Goal: Task Accomplishment & Management: Complete application form

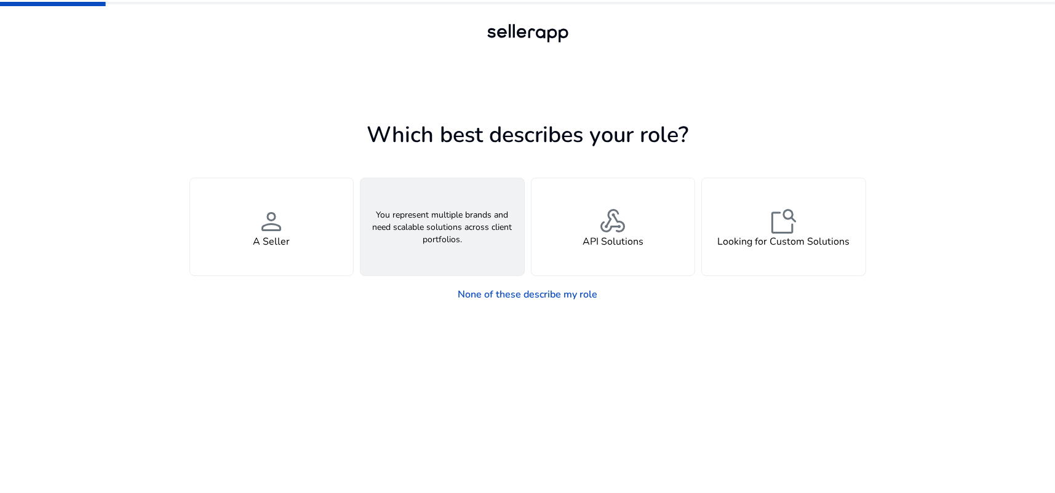
click at [446, 215] on span "groups" at bounding box center [443, 222] width 30 height 30
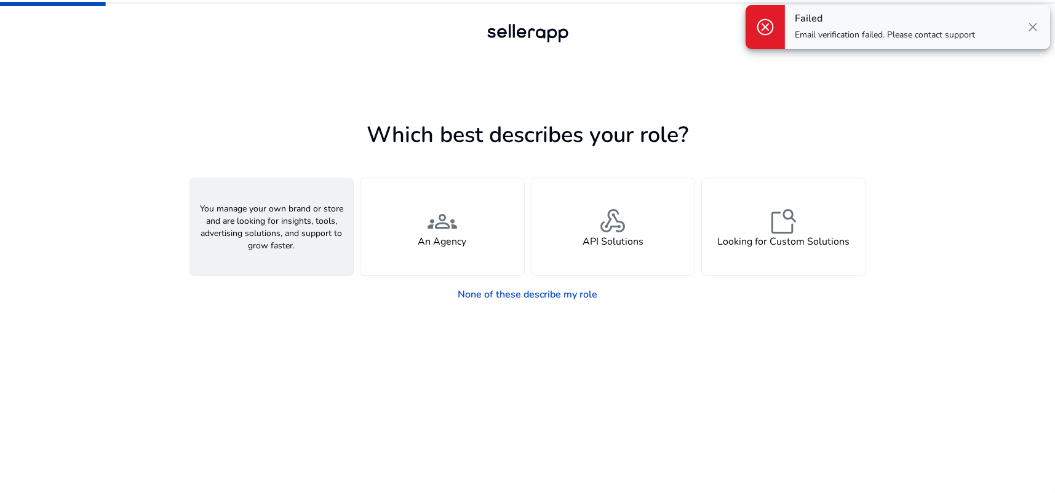
click at [317, 226] on div "person A Seller" at bounding box center [272, 226] width 164 height 97
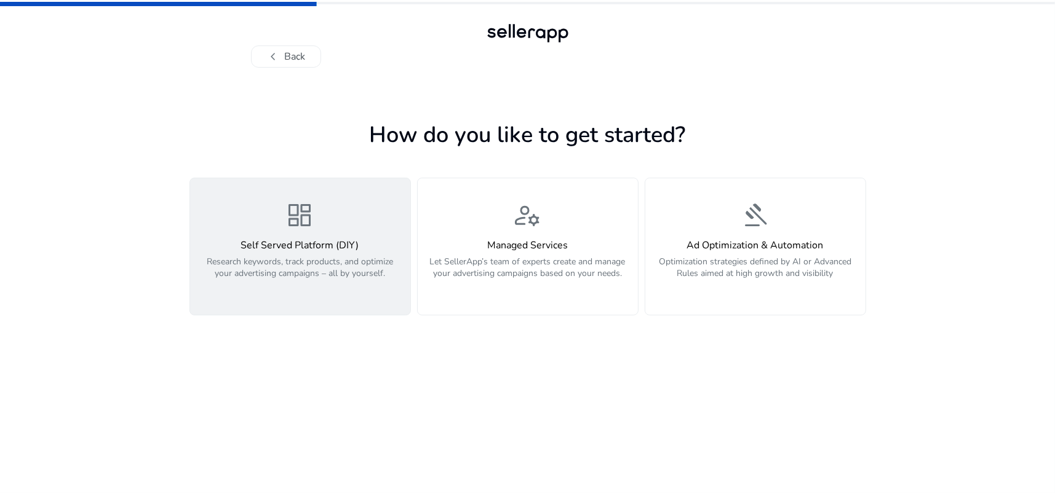
click at [260, 233] on div "dashboard Self Served Platform (DIY) Research keywords, track products, and opt…" at bounding box center [299, 247] width 205 height 92
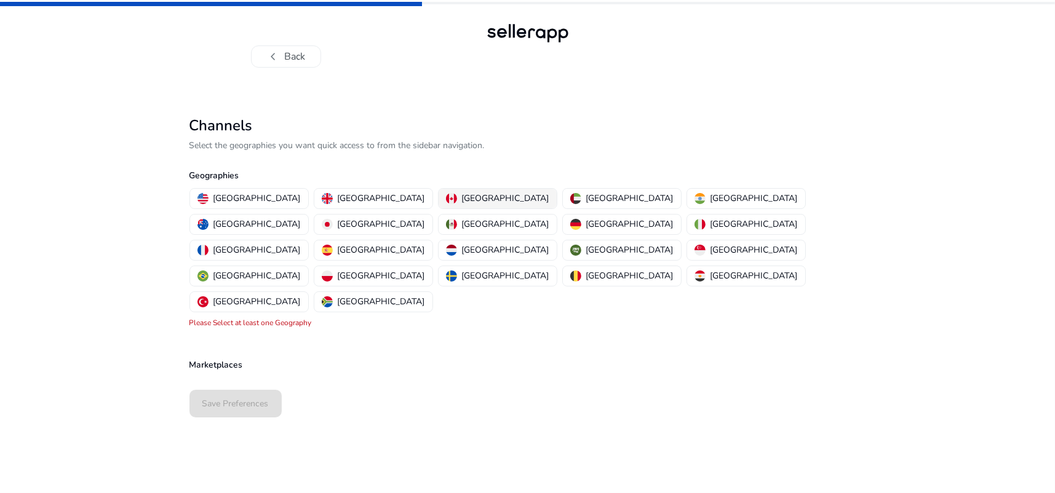
click at [462, 201] on p "[GEOGRAPHIC_DATA]" at bounding box center [505, 198] width 87 height 13
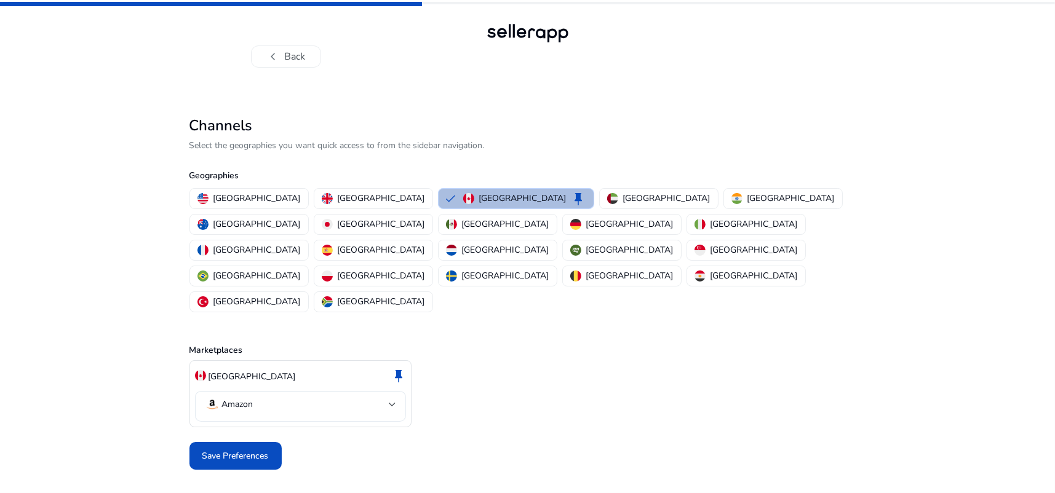
click at [298, 397] on mat-select-trigger "Amazon" at bounding box center [297, 404] width 184 height 15
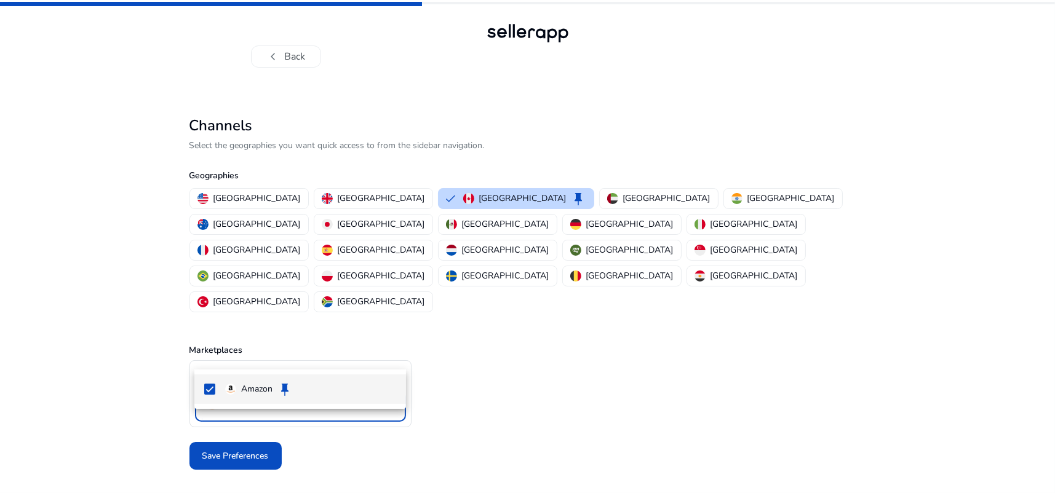
click at [298, 356] on div at bounding box center [527, 246] width 1055 height 493
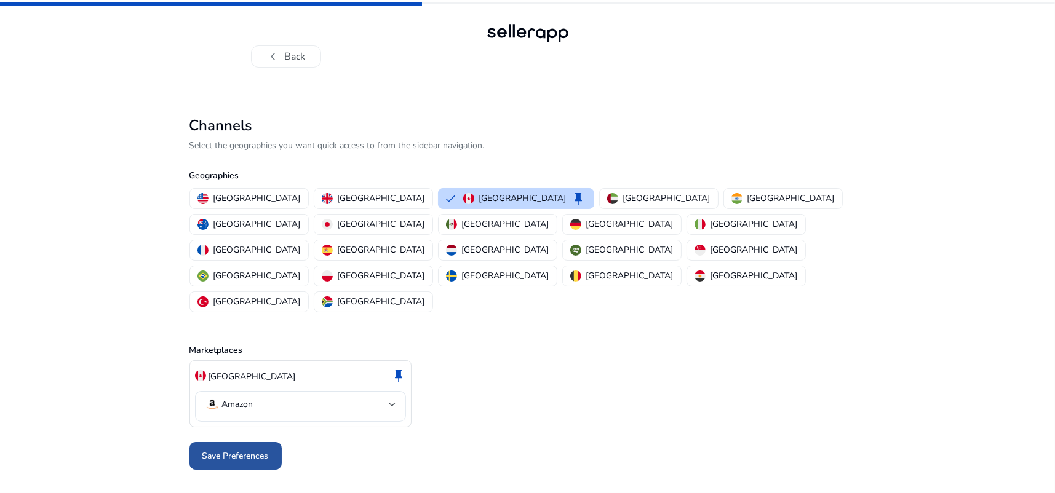
click at [248, 450] on span "Save Preferences" at bounding box center [235, 456] width 66 height 13
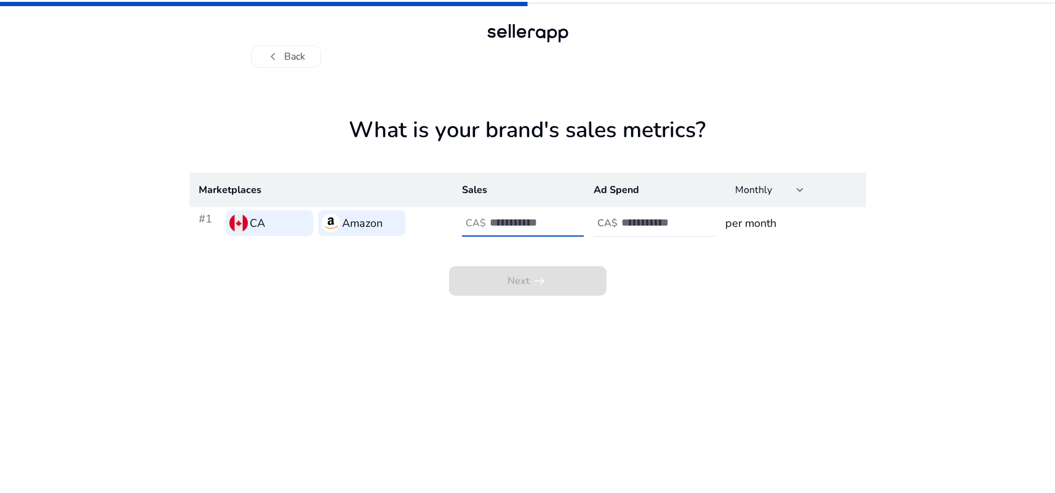
click at [524, 226] on input "number" at bounding box center [531, 223] width 83 height 14
type input "*"
click at [620, 220] on div "CA$" at bounding box center [608, 224] width 28 height 12
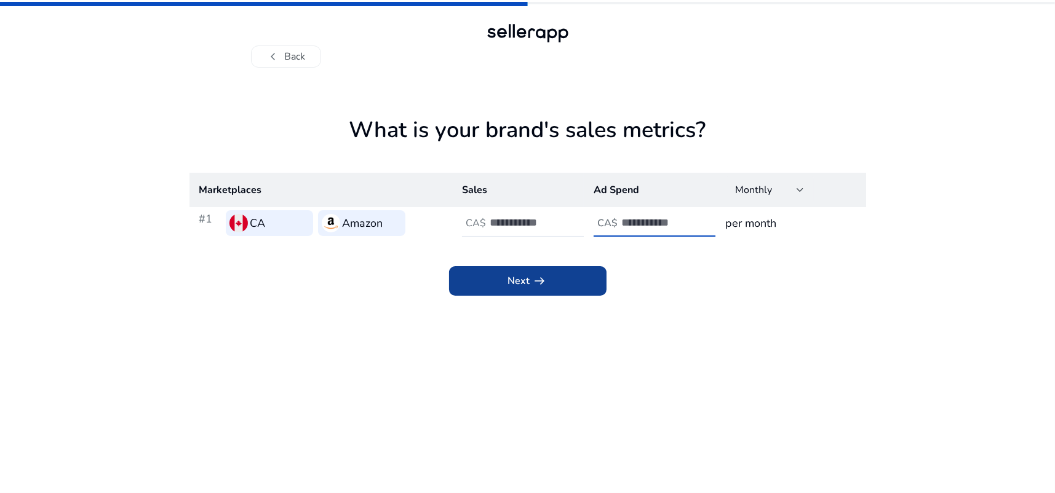
type input "*"
click at [556, 274] on span at bounding box center [527, 281] width 157 height 30
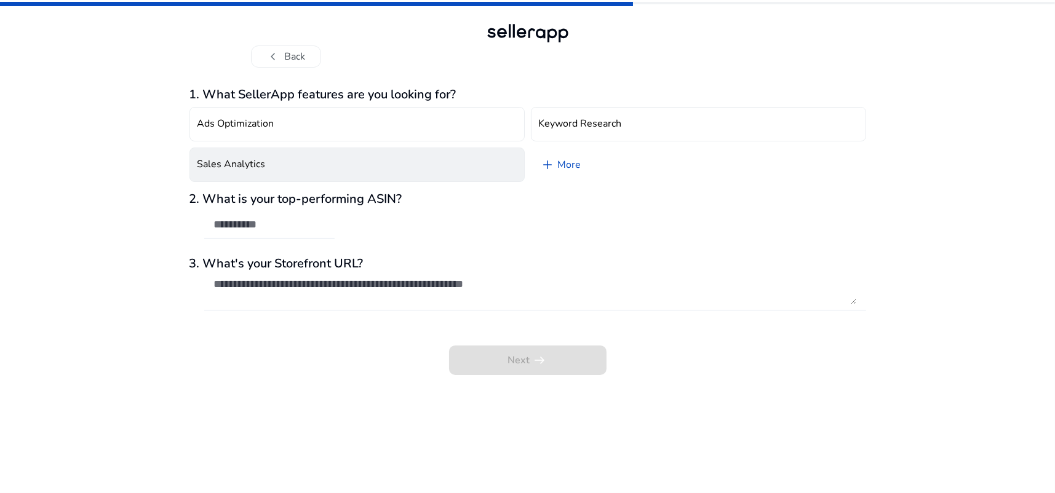
click at [423, 175] on button "Sales Analytics" at bounding box center [356, 165] width 335 height 34
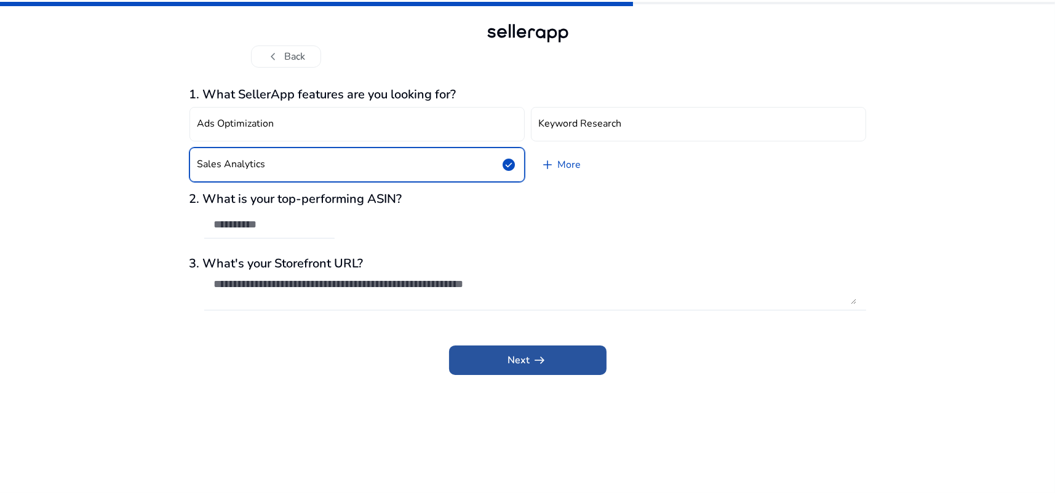
click at [523, 365] on span "Next arrow_right_alt" at bounding box center [527, 360] width 39 height 15
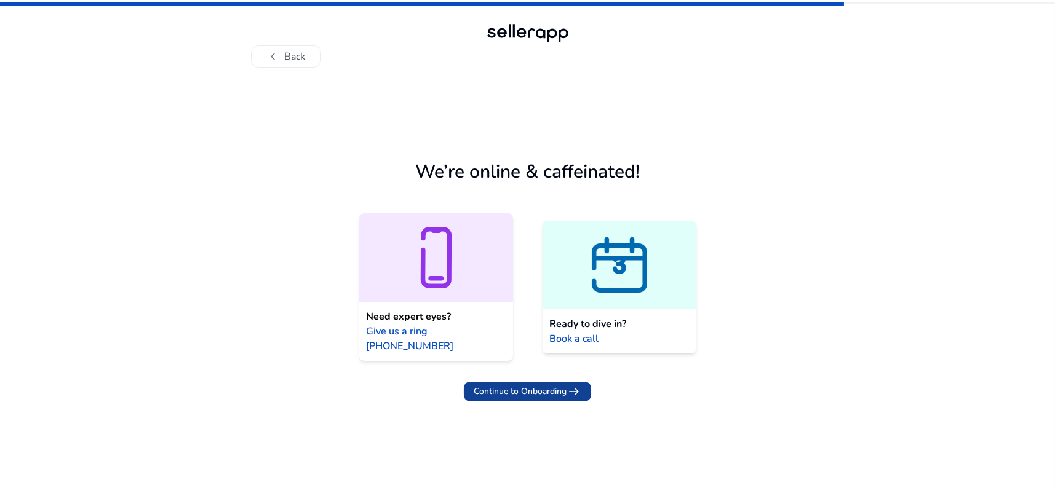
click at [547, 385] on span "Continue to Onboarding" at bounding box center [520, 391] width 93 height 13
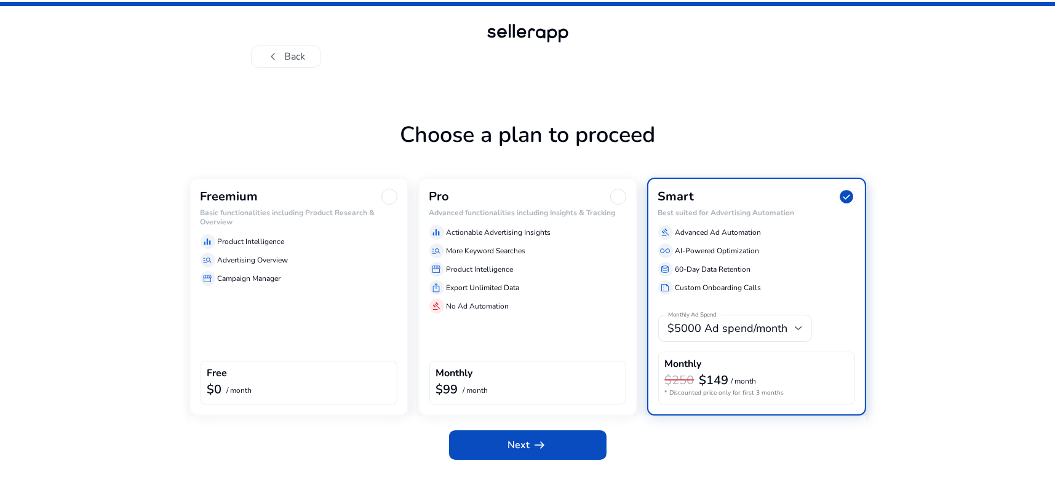
click at [369, 289] on div "Freemium Basic functionalities including Product Research & Overview equalizer …" at bounding box center [298, 297] width 219 height 238
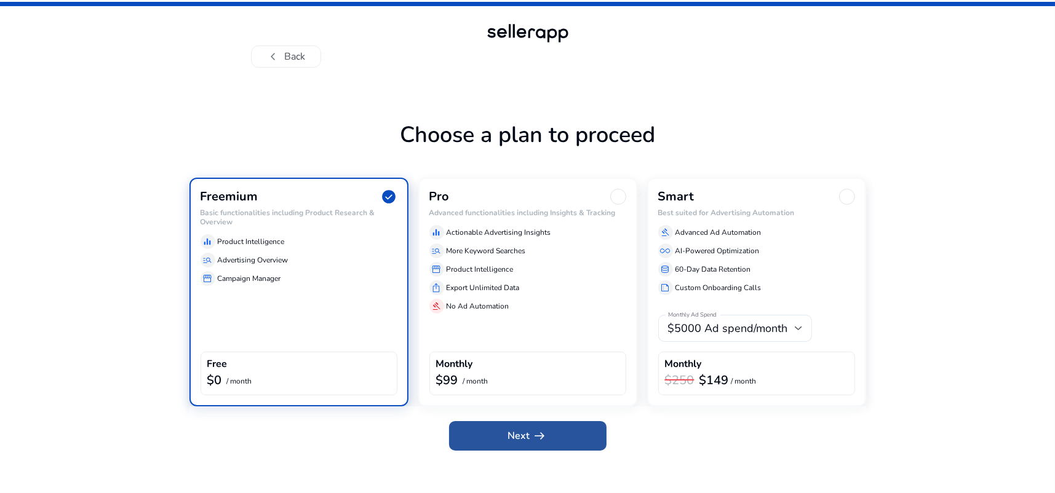
click at [540, 431] on span "arrow_right_alt" at bounding box center [540, 436] width 15 height 15
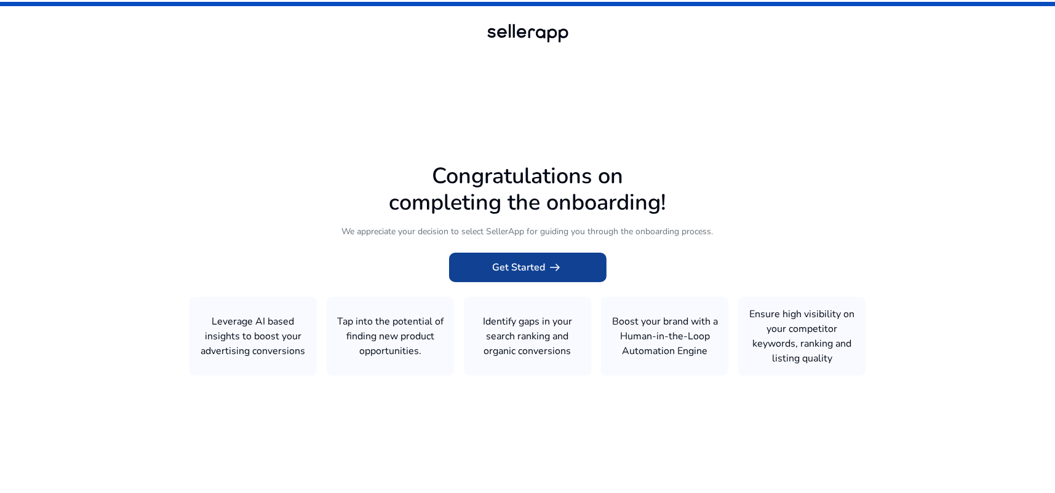
click at [581, 273] on span at bounding box center [527, 268] width 157 height 30
